Goal: Task Accomplishment & Management: Use online tool/utility

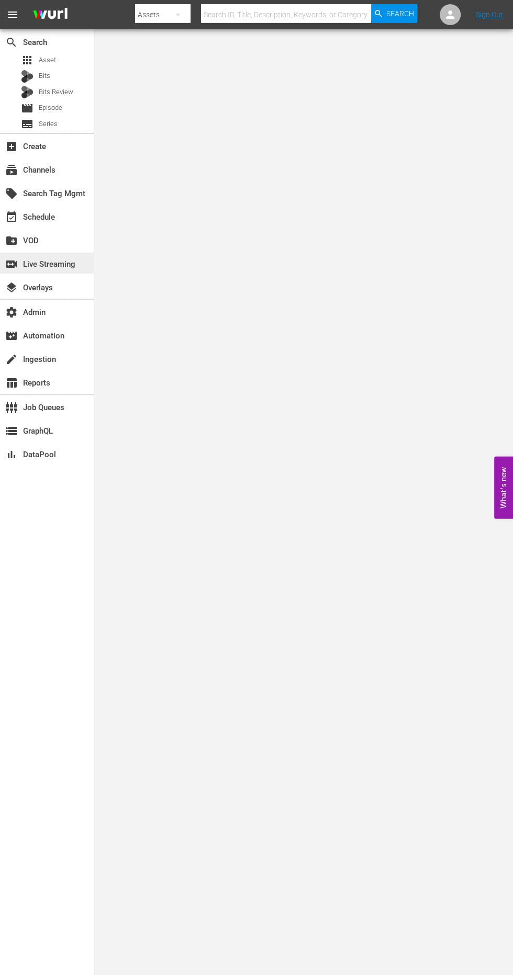
click at [59, 264] on div "switch_video Live Streaming" at bounding box center [29, 262] width 59 height 9
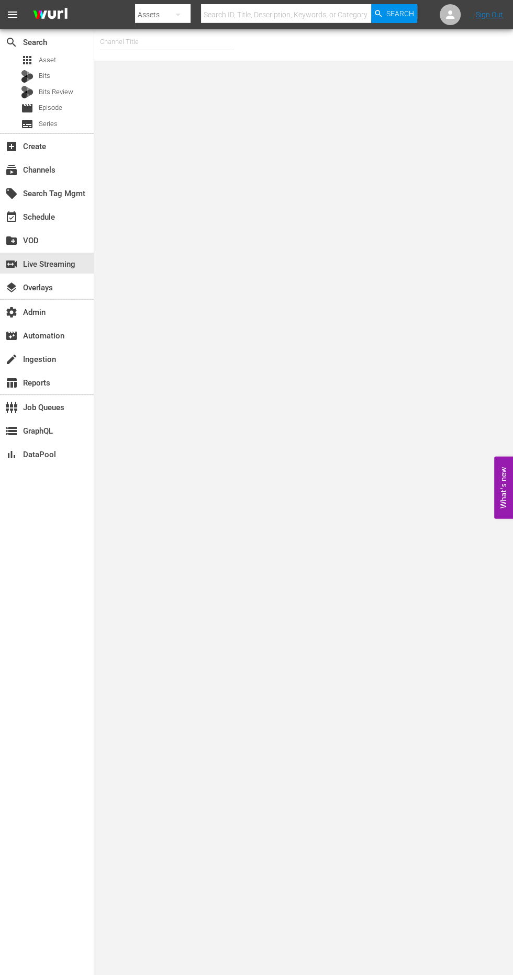
click at [159, 40] on input "text" at bounding box center [167, 41] width 134 height 25
click at [324, 65] on div "RugbyPass TV (1872 - world_rugby_rugbypasstv_1)" at bounding box center [243, 71] width 271 height 25
type input "RugbyPass TV (1872 - world_rugby_rugbypasstv_1)"
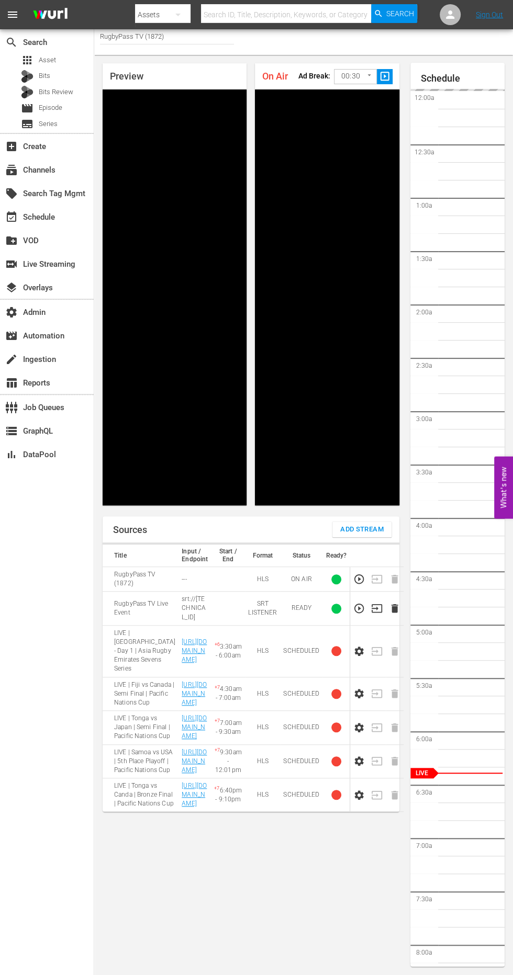
scroll to position [201, 0]
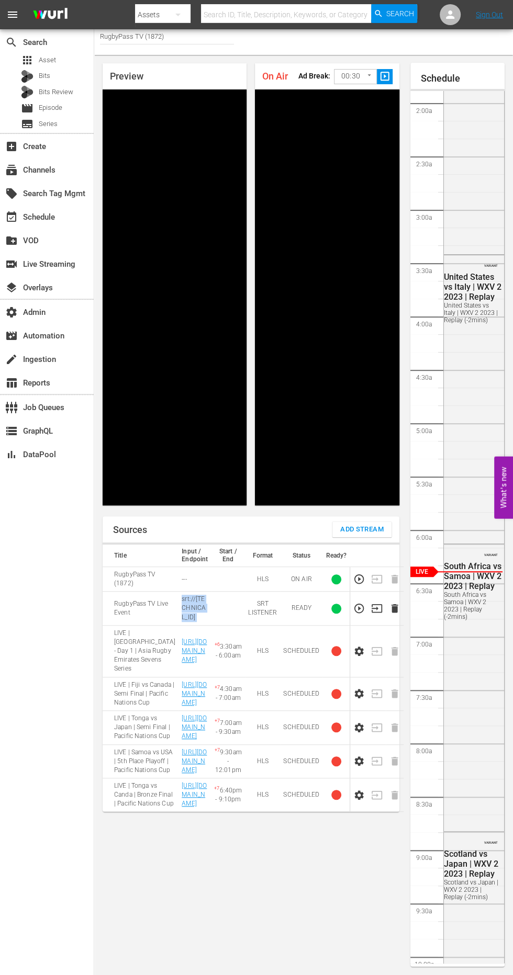
copy tr "srt://[TECHNICAL_ID]"
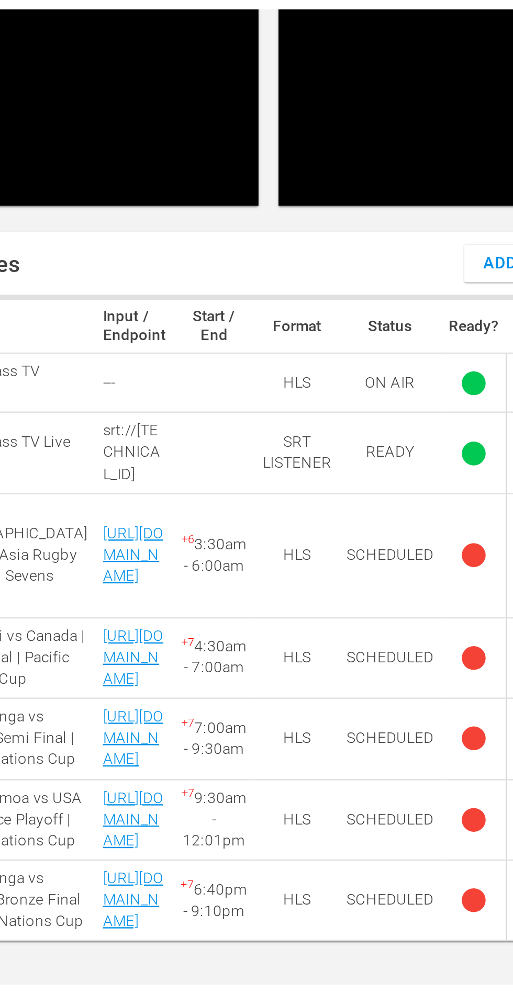
scroll to position [339, 0]
